Goal: Information Seeking & Learning: Learn about a topic

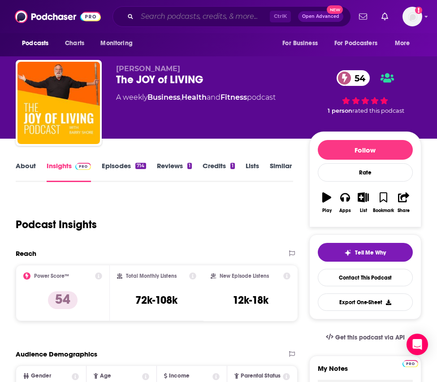
click at [156, 16] on input "Search podcasts, credits, & more..." at bounding box center [203, 16] width 133 height 14
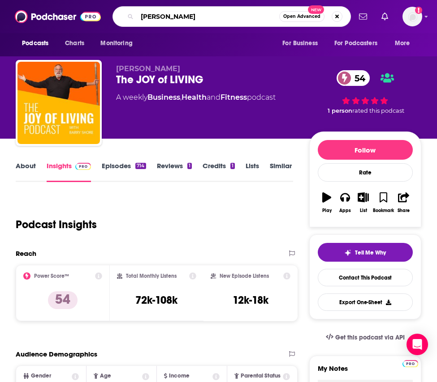
type input "[PERSON_NAME]"
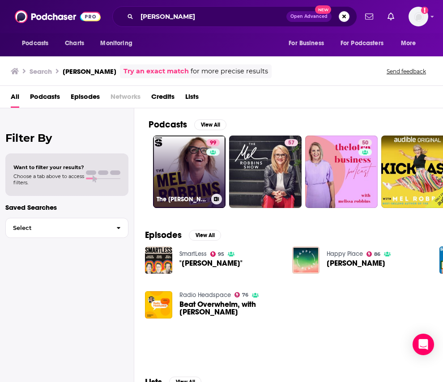
click at [221, 163] on link "99 The [PERSON_NAME] Podcast" at bounding box center [189, 172] width 73 height 73
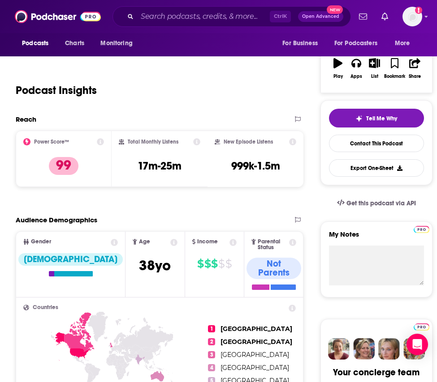
scroll to position [45, 0]
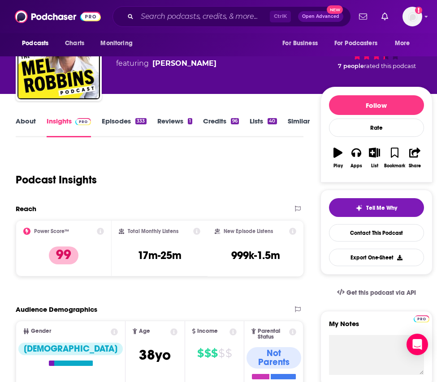
click at [111, 122] on link "Episodes 333" at bounding box center [124, 127] width 44 height 21
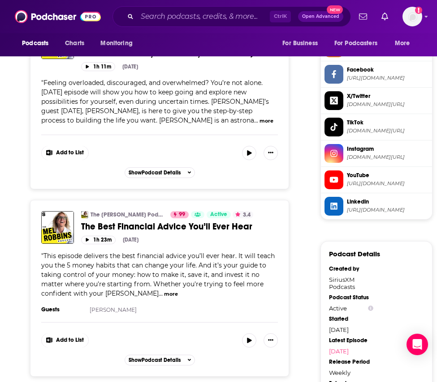
scroll to position [851, 0]
